Goal: Task Accomplishment & Management: Use online tool/utility

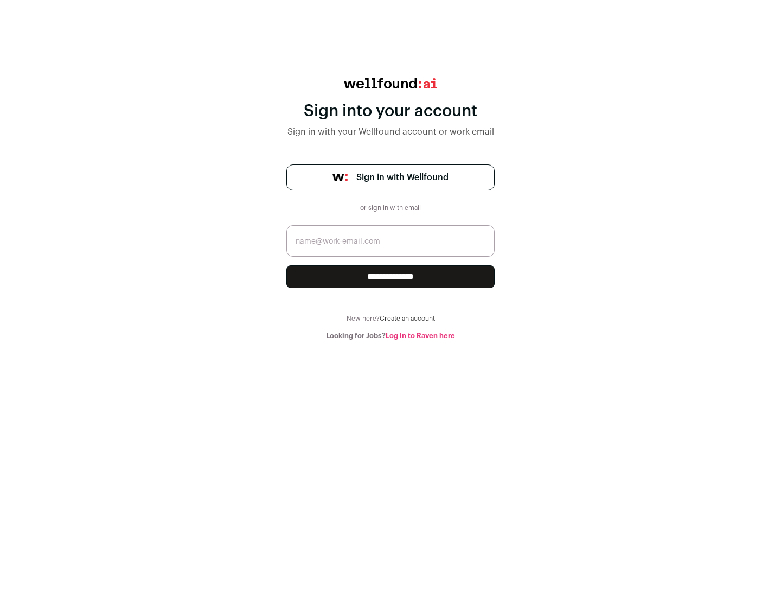
click at [402, 177] on span "Sign in with Wellfound" at bounding box center [403, 177] width 92 height 13
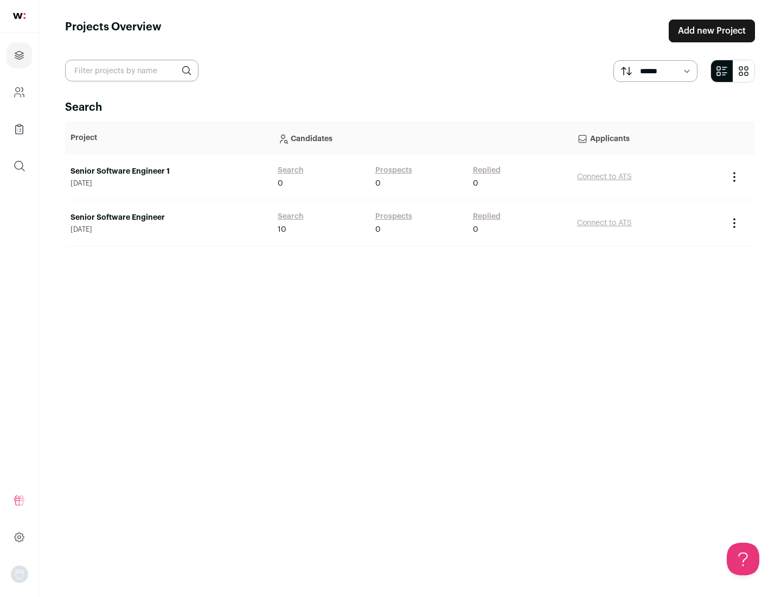
click at [168, 218] on link "Senior Software Engineer" at bounding box center [169, 217] width 196 height 11
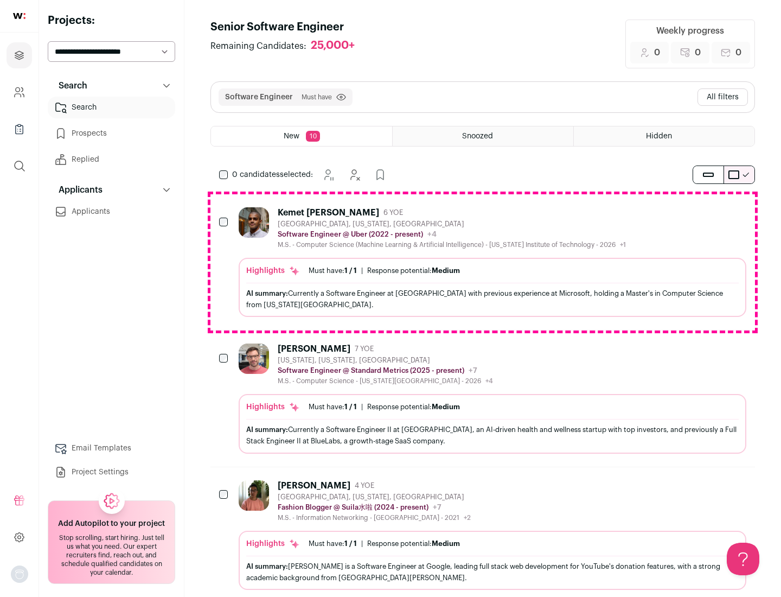
click at [483, 262] on div "Highlights Must have: 1 / 1 How many must haves have been fulfilled? | Response…" at bounding box center [493, 287] width 508 height 59
